Goal: Find specific page/section: Find specific page/section

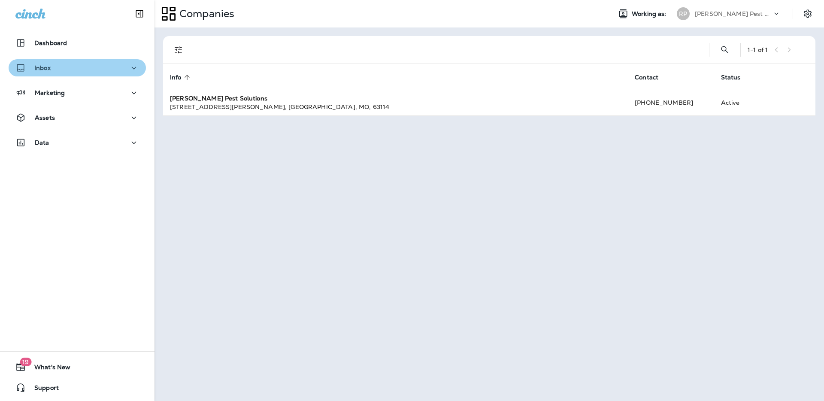
click at [84, 67] on div "Inbox" at bounding box center [77, 68] width 124 height 11
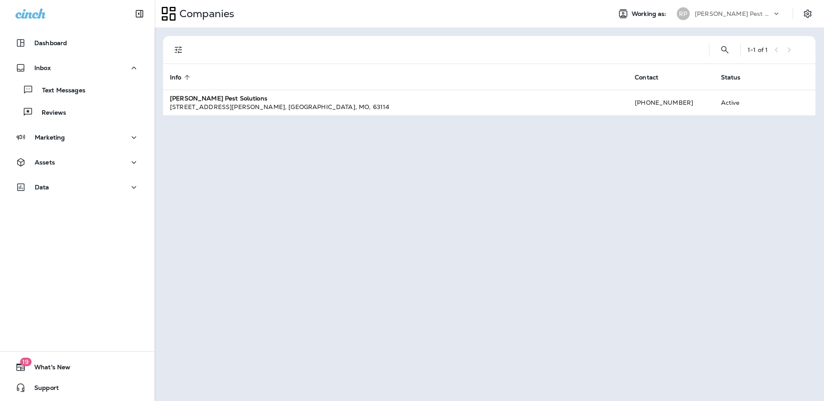
click at [593, 30] on div "1 - 1 of 1 Info sorted ascending Contact Status [PERSON_NAME] Pest Solutions [S…" at bounding box center [488, 213] width 669 height 373
click at [536, 17] on div "Companies" at bounding box center [379, 13] width 450 height 21
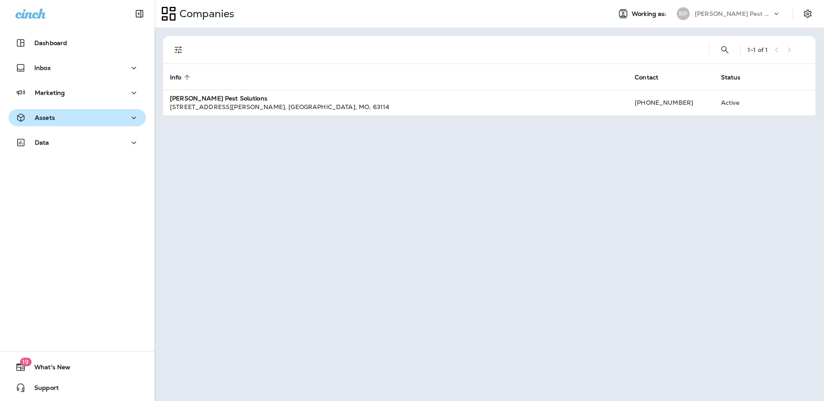
click at [75, 121] on div "Assets" at bounding box center [77, 117] width 124 height 11
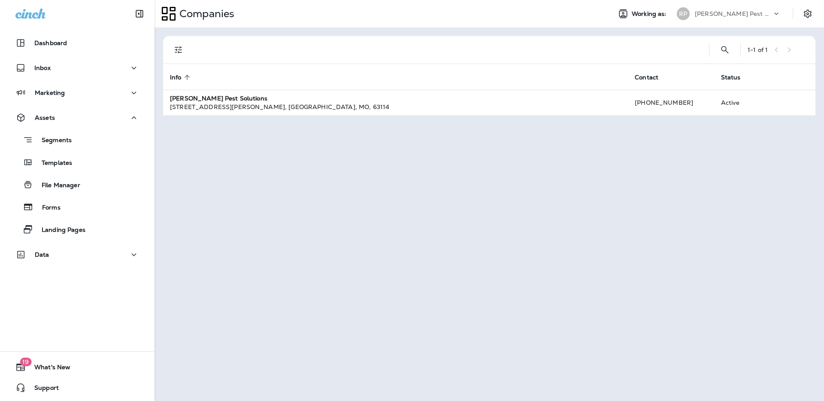
click at [305, 38] on div at bounding box center [448, 49] width 508 height 27
click at [388, 34] on div "1 - 1 of 1 Info sorted ascending Contact Status [PERSON_NAME] Pest Solutions [S…" at bounding box center [488, 213] width 669 height 373
